Goal: Task Accomplishment & Management: Complete application form

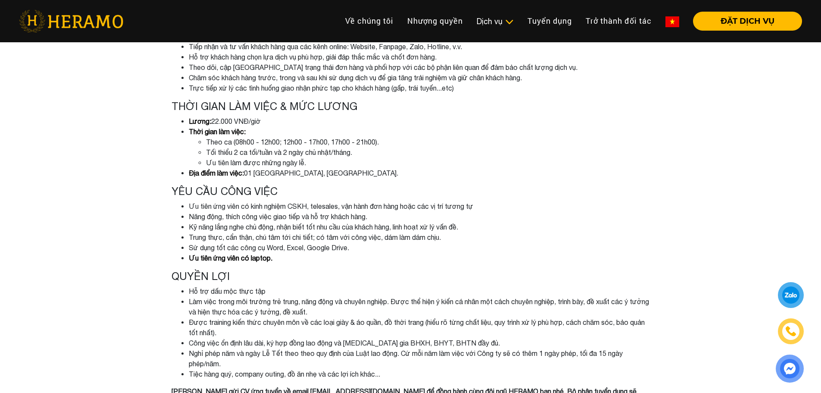
scroll to position [345, 0]
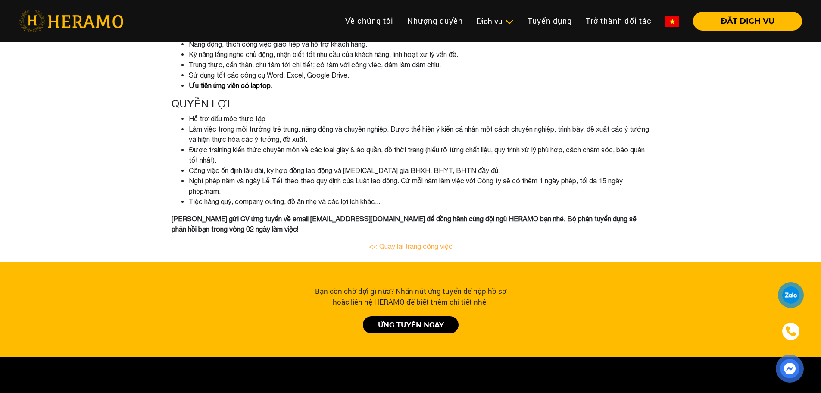
click at [432, 327] on link "ỨNG TUYỂN NGAY" at bounding box center [411, 324] width 96 height 17
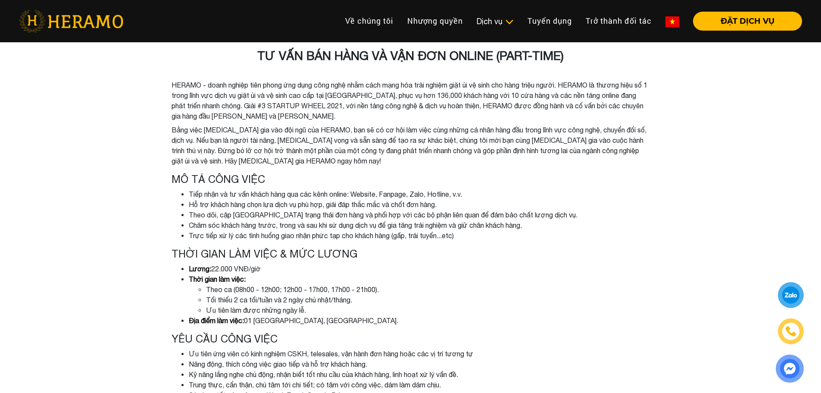
scroll to position [0, 0]
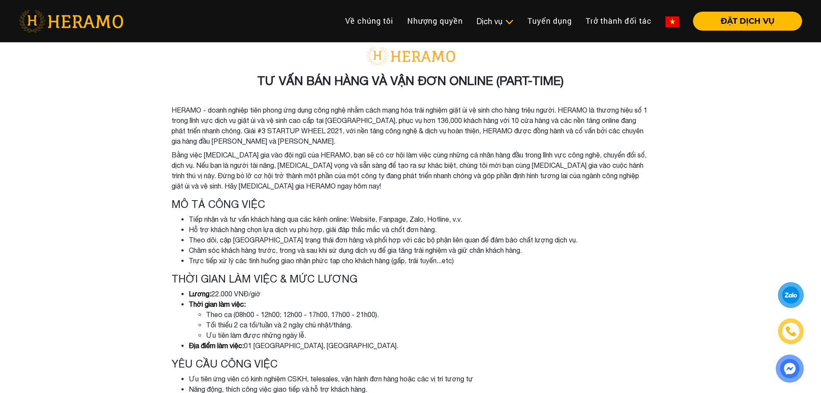
click at [362, 77] on h3 "TƯ VẤN BÁN HÀNG VÀ VẬN ĐƠN ONLINE (PART-TIME)" at bounding box center [411, 80] width 478 height 15
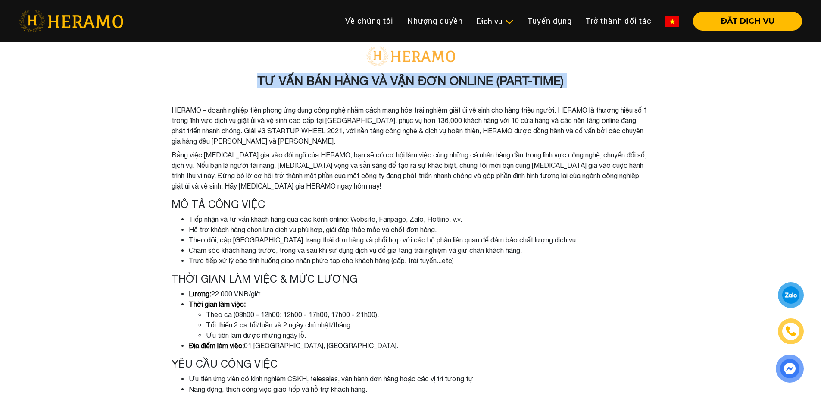
click at [362, 77] on h3 "TƯ VẤN BÁN HÀNG VÀ VẬN ĐƠN ONLINE (PART-TIME)" at bounding box center [411, 80] width 478 height 15
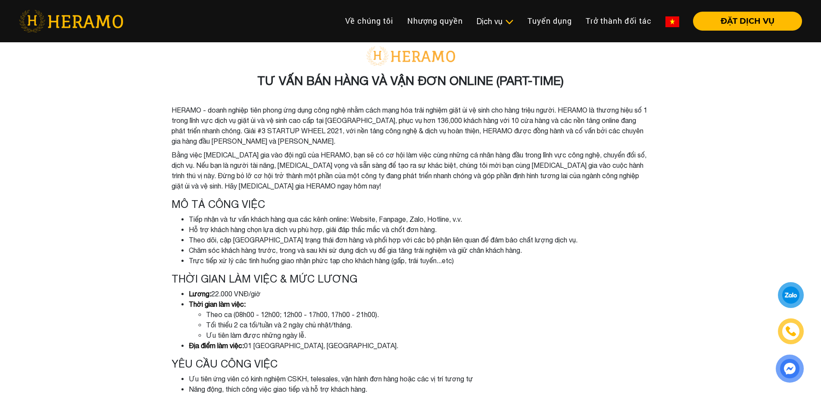
click at [387, 165] on li "Bằng việc [MEDICAL_DATA] gia vào đội ngũ của HERAMO, bạn sẽ có cơ hội làm việc …" at bounding box center [411, 170] width 478 height 41
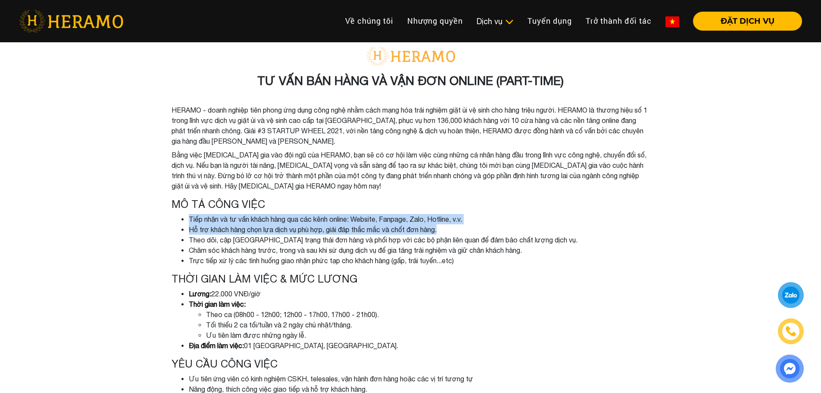
drag, startPoint x: 190, startPoint y: 212, endPoint x: 492, endPoint y: 228, distance: 302.1
click at [492, 228] on div "MÔ TẢ CÔNG VIỆC Tiếp nhận và tư vấn khách hàng qua các kênh online: Website, Fa…" at bounding box center [411, 232] width 478 height 68
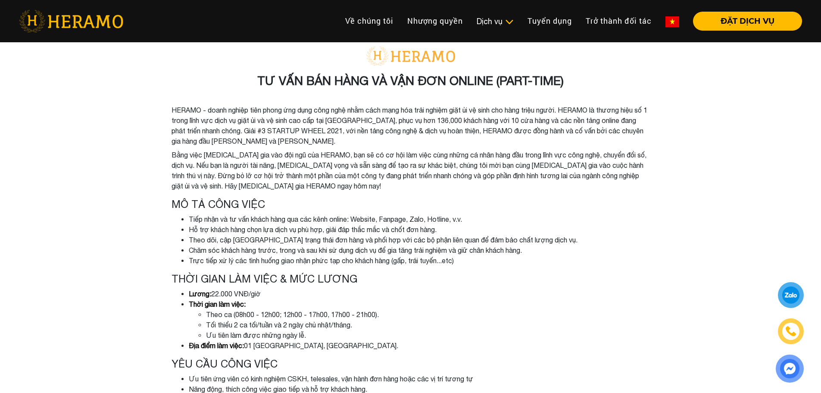
click at [483, 241] on li "Theo dõi, cập [GEOGRAPHIC_DATA] trạng thái đơn hàng và phối hợp với các bộ phận…" at bounding box center [419, 239] width 461 height 10
click at [366, 225] on li "Hỗ trợ khách hàng chọn lựa dịch vụ phù hợp, giải đáp thắc mắc và chốt đơn hàng." at bounding box center [419, 229] width 461 height 10
click at [365, 225] on li "Hỗ trợ khách hàng chọn lựa dịch vụ phù hợp, giải đáp thắc mắc và chốt đơn hàng." at bounding box center [419, 229] width 461 height 10
click at [337, 244] on li "Theo dõi, cập [GEOGRAPHIC_DATA] trạng thái đơn hàng và phối hợp với các bộ phận…" at bounding box center [419, 239] width 461 height 10
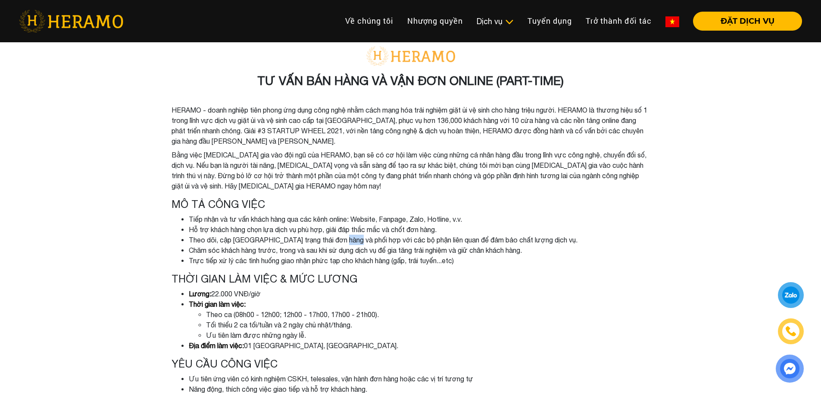
click at [337, 244] on li "Theo dõi, cập [GEOGRAPHIC_DATA] trạng thái đơn hàng và phối hợp với các bộ phận…" at bounding box center [419, 239] width 461 height 10
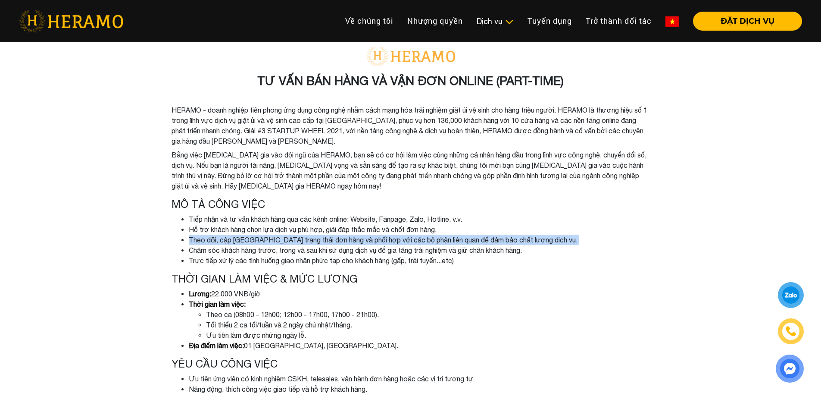
click at [337, 244] on li "Theo dõi, cập [GEOGRAPHIC_DATA] trạng thái đơn hàng và phối hợp với các bộ phận…" at bounding box center [419, 239] width 461 height 10
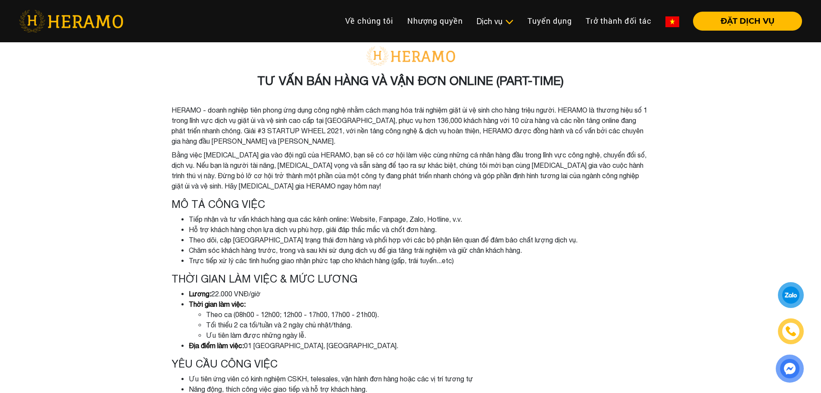
click at [338, 251] on li "Chăm sóc khách hàng trước, trong và sau khi sử dụng dịch vụ để gia tăng trải ng…" at bounding box center [419, 250] width 461 height 10
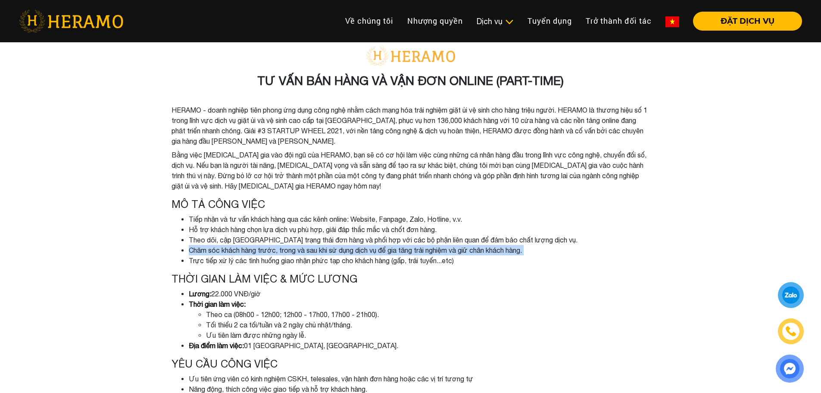
click at [338, 251] on li "Chăm sóc khách hàng trước, trong và sau khi sử dụng dịch vụ để gia tăng trải ng…" at bounding box center [419, 250] width 461 height 10
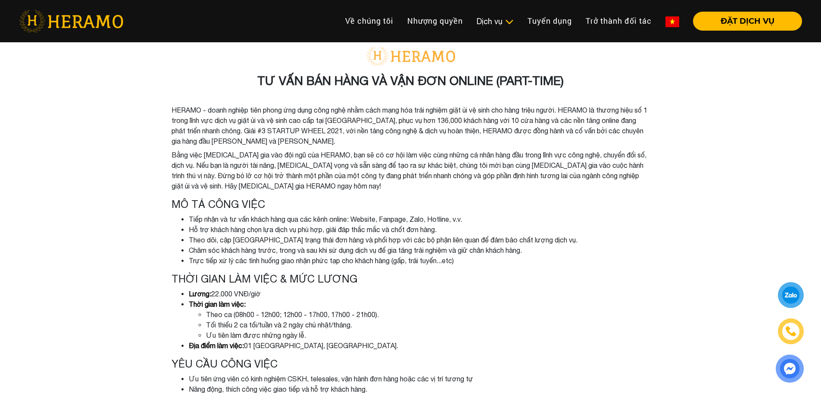
click at [347, 268] on div "TƯ VẤN BÁN HÀNG VÀ VẬN ĐƠN ONLINE (PART-TIME) HERAMO - doanh nghiệp tiên phong …" at bounding box center [410, 323] width 491 height 568
click at [386, 243] on li "Theo dõi, cập [GEOGRAPHIC_DATA] trạng thái đơn hàng và phối hợp với các bộ phận…" at bounding box center [419, 239] width 461 height 10
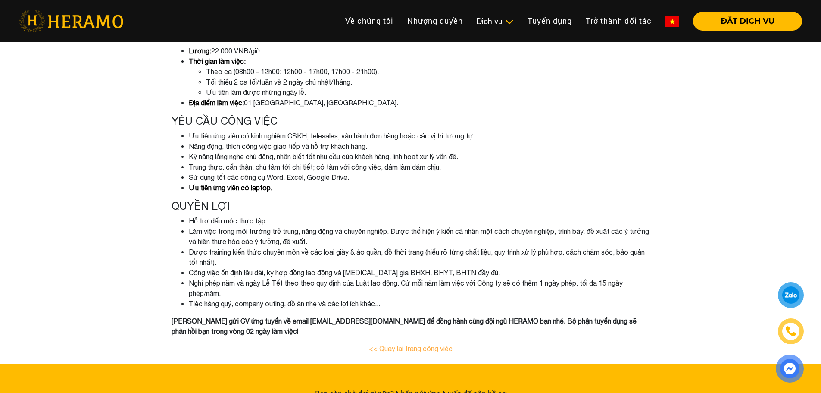
scroll to position [302, 0]
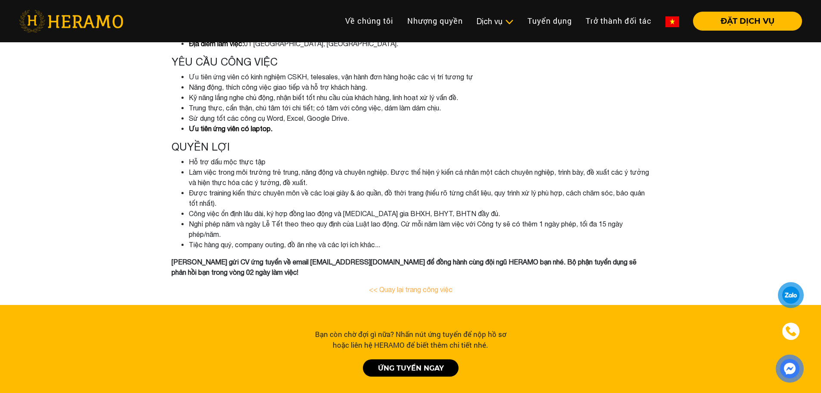
click at [270, 215] on li "Công việc ổn định lâu dài, ký hợp đồng lao động và [MEDICAL_DATA] gia BHXH, BHY…" at bounding box center [419, 213] width 461 height 10
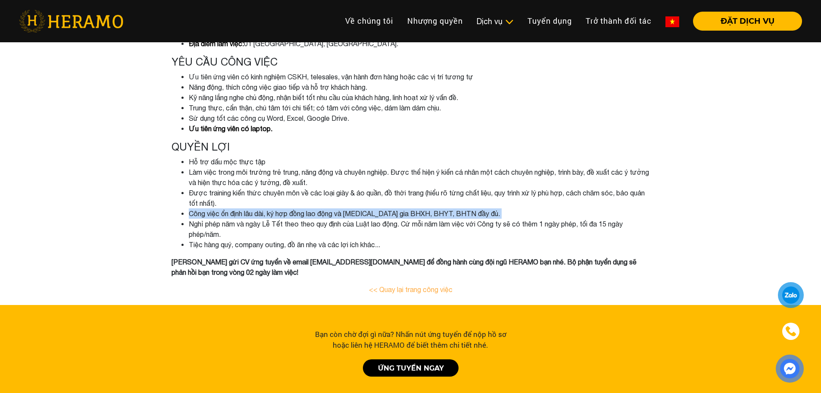
click at [270, 215] on li "Công việc ổn định lâu dài, ký hợp đồng lao động và [MEDICAL_DATA] gia BHXH, BHY…" at bounding box center [419, 213] width 461 height 10
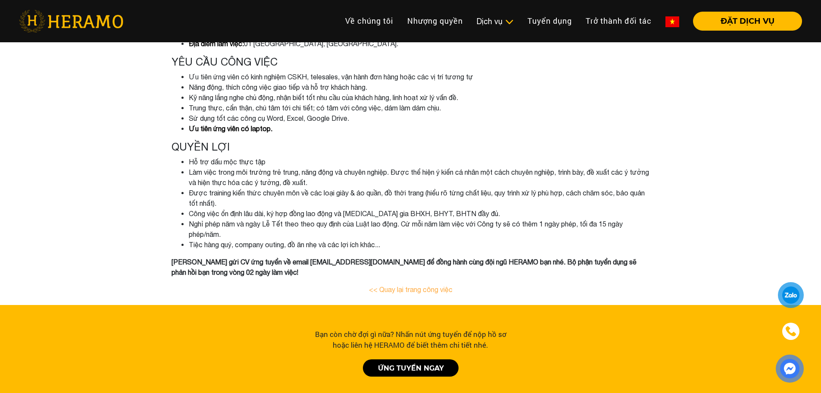
click at [270, 231] on li "Nghỉ phép năm và ngày Lễ Tết theo theo quy định của Luật lao động. Cứ mỗi năm l…" at bounding box center [419, 228] width 461 height 21
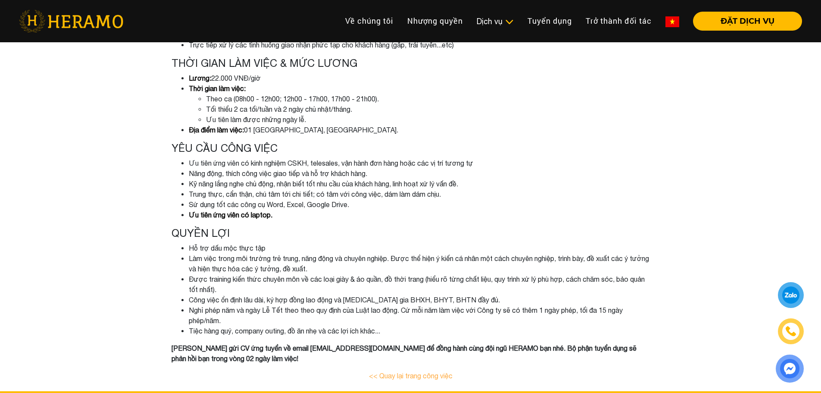
scroll to position [0, 0]
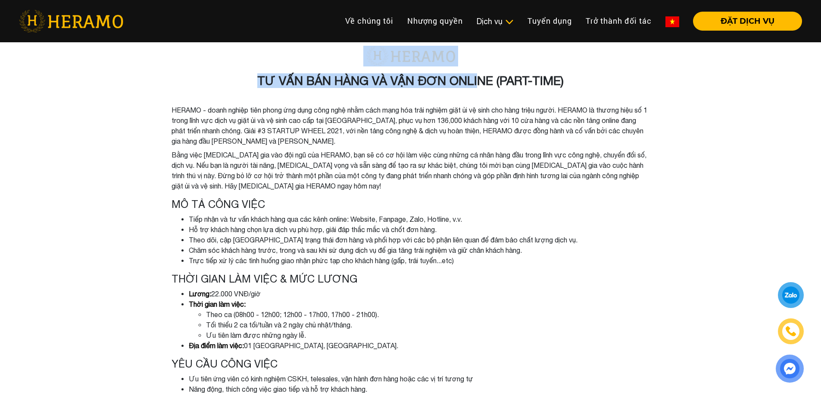
drag, startPoint x: 265, startPoint y: 64, endPoint x: 476, endPoint y: 81, distance: 212.3
click at [480, 84] on div "TƯ VẤN BÁN HÀNG VÀ VẬN ĐƠN ONLINE (PART-TIME) HERAMO - doanh nghiệp tiên phong …" at bounding box center [410, 323] width 491 height 568
click at [470, 79] on h3 "TƯ VẤN BÁN HÀNG VÀ VẬN ĐƠN ONLINE (PART-TIME)" at bounding box center [411, 80] width 478 height 15
drag, startPoint x: 495, startPoint y: 80, endPoint x: 260, endPoint y: 70, distance: 235.5
click at [260, 70] on div "TƯ VẤN BÁN HÀNG VÀ VẬN ĐƠN ONLINE (PART-TIME) HERAMO - doanh nghiệp tiên phong …" at bounding box center [410, 323] width 491 height 568
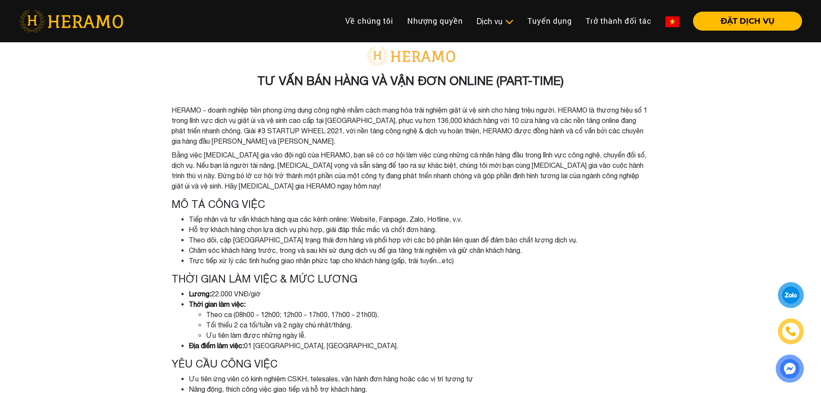
click at [176, 128] on li "HERAMO - doanh nghiệp tiên phong ứng dụng công nghệ nhằm cách mạng hóa trải ngh…" at bounding box center [411, 125] width 478 height 41
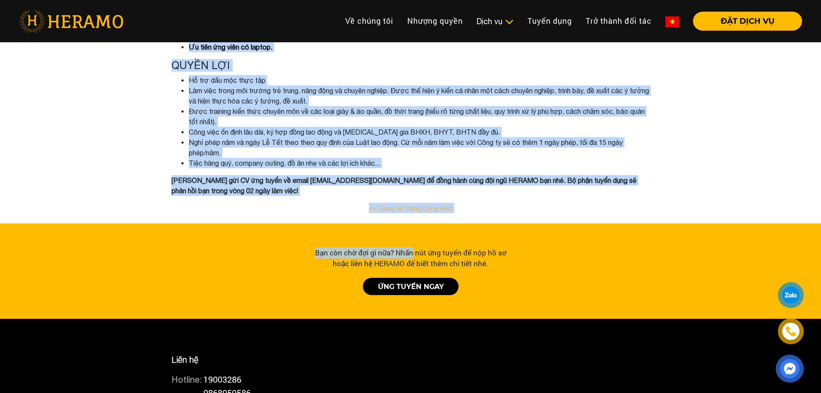
scroll to position [388, 0]
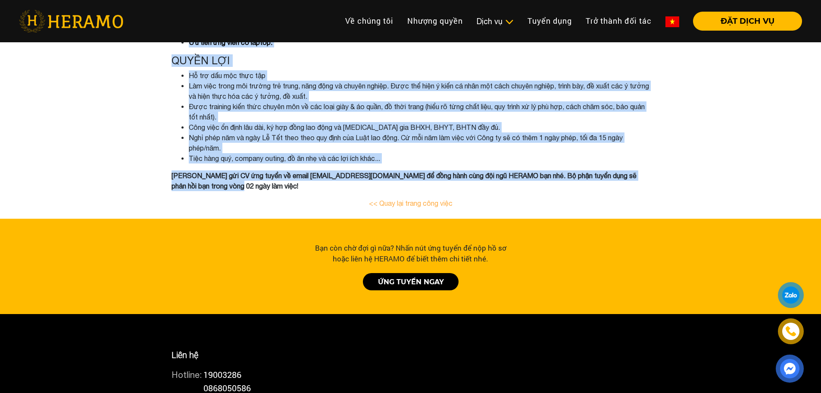
drag, startPoint x: 169, startPoint y: 109, endPoint x: 411, endPoint y: 183, distance: 252.8
copy div "LOREMI - dolor sitame cons adipi eli sedd eius temp inci utla etdo mag aliq eni…"
